Goal: Task Accomplishment & Management: Use online tool/utility

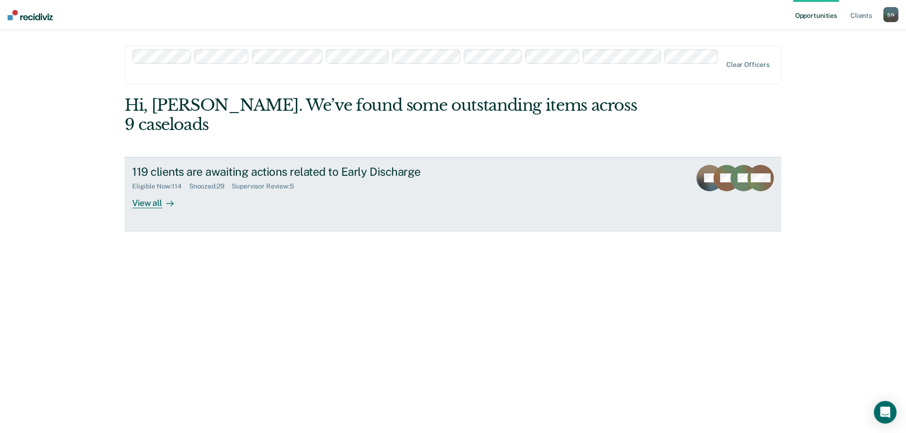
click at [155, 183] on div "Eligible Now : 114" at bounding box center [160, 187] width 57 height 8
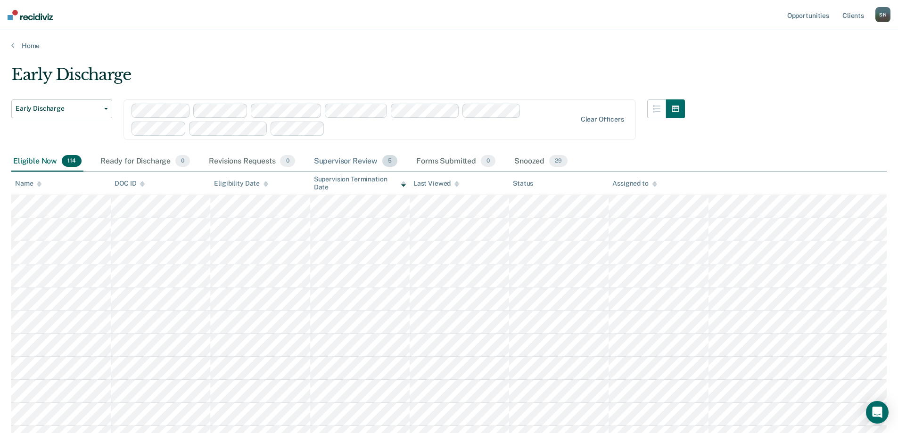
click at [355, 164] on div "Supervisor Review 5" at bounding box center [356, 161] width 88 height 21
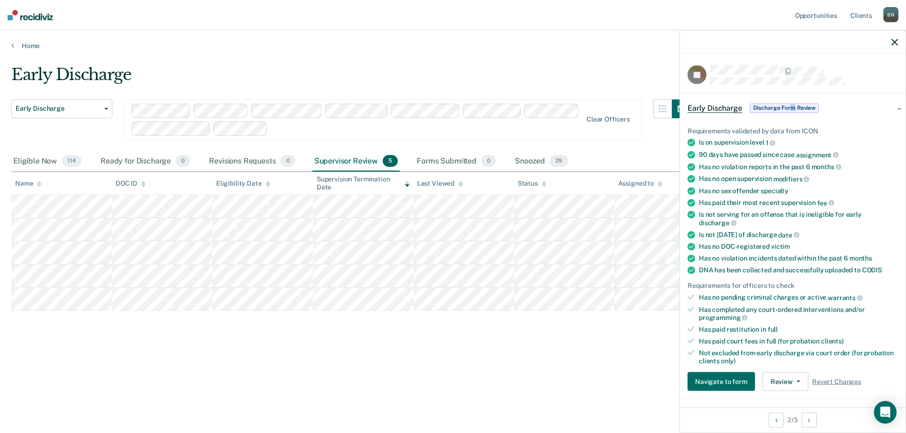
click at [791, 106] on span "Discharge Form Review" at bounding box center [783, 107] width 69 height 9
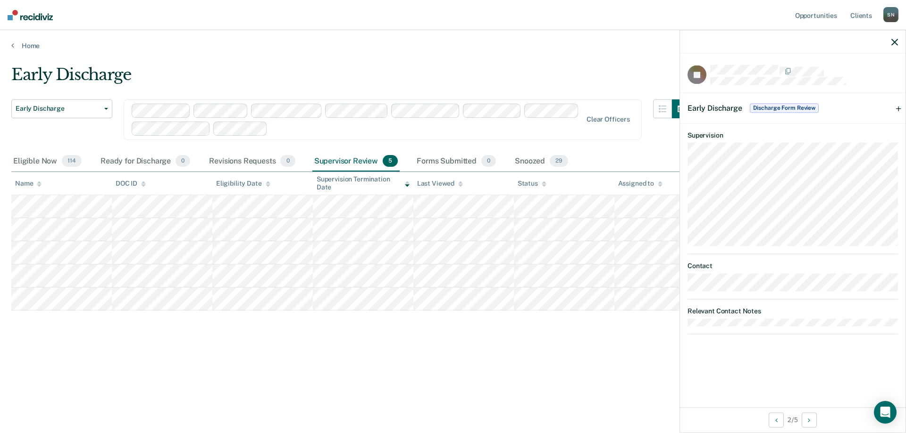
click at [726, 104] on span "Early Discharge" at bounding box center [714, 107] width 55 height 9
